Goal: Task Accomplishment & Management: Manage account settings

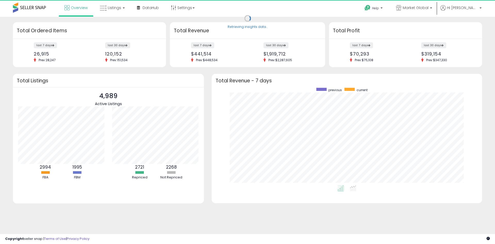
scroll to position [97, 260]
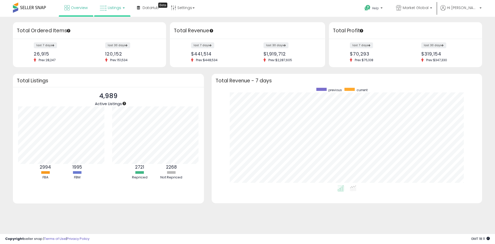
click at [115, 8] on span "Listings" at bounding box center [114, 7] width 13 height 5
click at [113, 25] on icon at bounding box center [116, 25] width 22 height 7
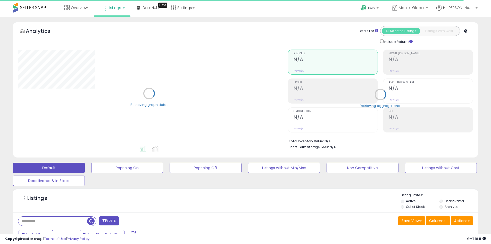
click at [43, 218] on input "text" at bounding box center [52, 220] width 69 height 9
paste input "**********"
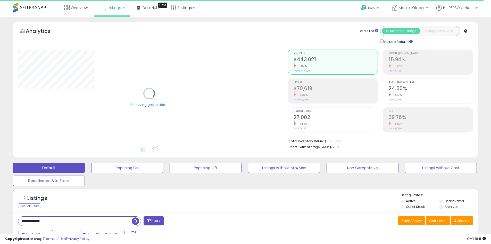
type input "**********"
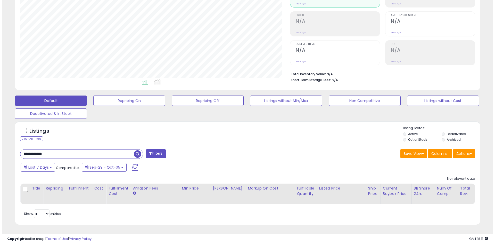
scroll to position [106, 270]
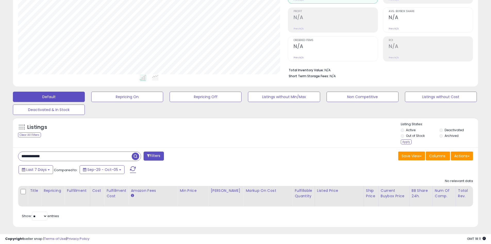
click at [442, 138] on li "Archived" at bounding box center [459, 136] width 38 height 6
click at [103, 157] on input "**********" at bounding box center [74, 156] width 113 height 9
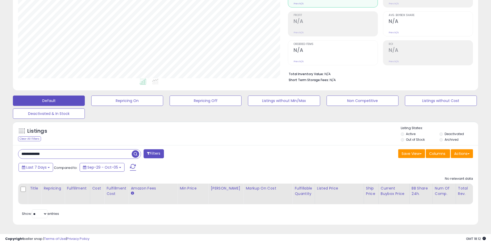
click at [445, 132] on label "Deactivated" at bounding box center [454, 134] width 19 height 4
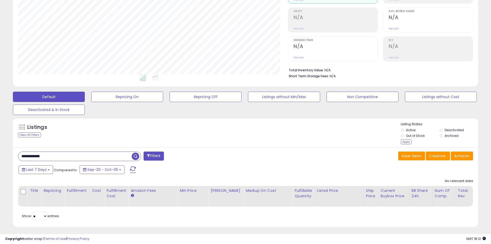
click at [440, 137] on li "Archived" at bounding box center [459, 136] width 38 height 6
click at [442, 137] on li "Archived" at bounding box center [459, 136] width 38 height 6
click at [154, 151] on button "Filters" at bounding box center [154, 155] width 20 height 9
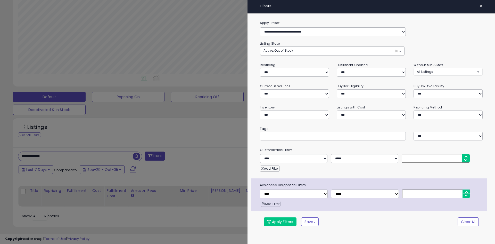
scroll to position [106, 272]
click at [317, 52] on button "Active, Out of Stock ×" at bounding box center [332, 51] width 144 height 9
click at [285, 80] on span "Deactivated" at bounding box center [276, 79] width 19 height 4
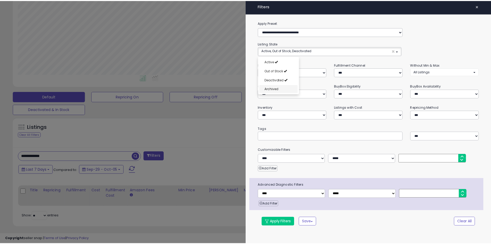
scroll to position [4, 0]
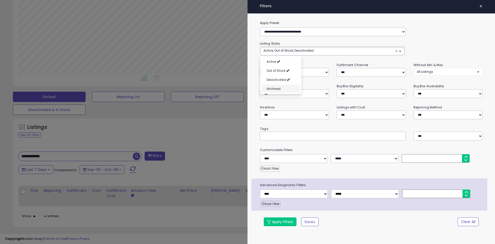
select select "**********"
click at [280, 88] on link "Archived" at bounding box center [281, 89] width 39 height 8
click at [281, 224] on button "Apply Filters" at bounding box center [280, 221] width 33 height 9
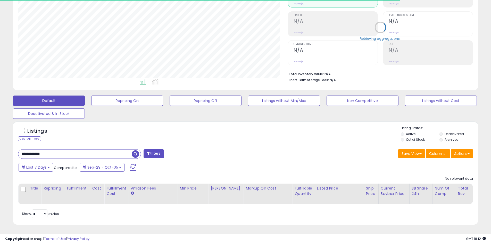
scroll to position [106, 270]
